Goal: Entertainment & Leisure: Consume media (video, audio)

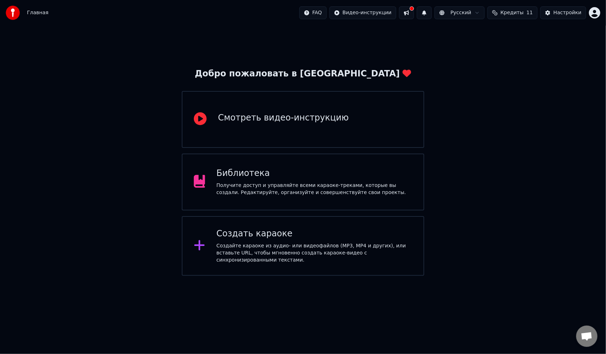
click at [224, 176] on div "Библиотека" at bounding box center [315, 173] width 196 height 11
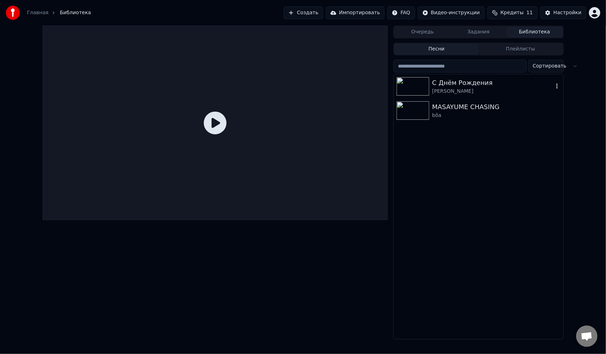
click at [414, 91] on img at bounding box center [413, 86] width 33 height 18
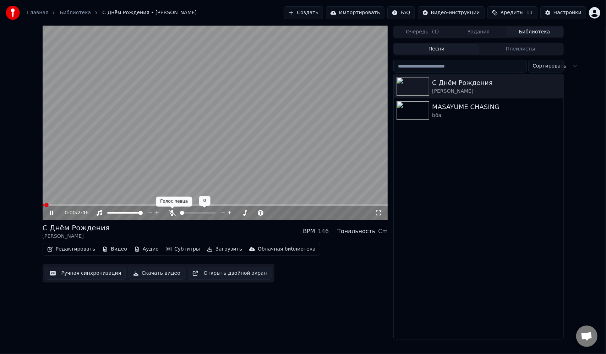
click at [172, 210] on icon at bounding box center [172, 213] width 7 height 6
click at [191, 212] on div at bounding box center [204, 212] width 57 height 7
click at [182, 214] on span at bounding box center [181, 212] width 2 height 1
click at [216, 211] on span at bounding box center [213, 213] width 4 height 4
click at [186, 213] on span at bounding box center [183, 212] width 6 height 1
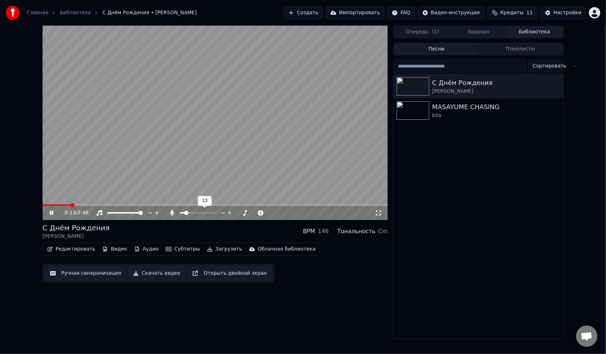
click at [185, 214] on span at bounding box center [186, 213] width 4 height 4
click at [133, 214] on div at bounding box center [131, 212] width 57 height 7
click at [121, 212] on span at bounding box center [113, 212] width 13 height 1
